Goal: Transaction & Acquisition: Subscribe to service/newsletter

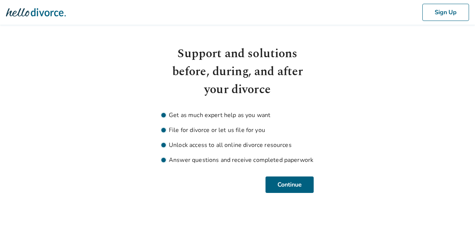
click at [26, 13] on img at bounding box center [36, 12] width 60 height 15
click at [53, 160] on body "Sign Up Support and solutions before, during, and after your divorce Get as muc…" at bounding box center [237, 96] width 475 height 193
click at [23, 13] on img at bounding box center [36, 12] width 60 height 15
click at [24, 16] on img at bounding box center [36, 12] width 60 height 15
click at [23, 16] on img at bounding box center [36, 12] width 60 height 15
